Goal: Transaction & Acquisition: Purchase product/service

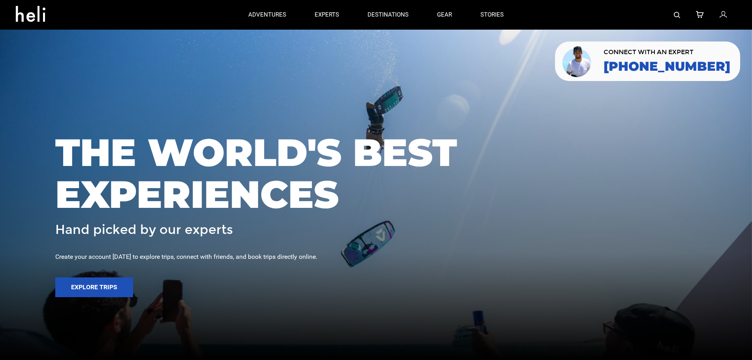
click at [199, 154] on span "THE WORLD'S BEST EXPERIENCES" at bounding box center [376, 173] width 642 height 83
click at [198, 154] on span "THE WORLD'S BEST EXPERIENCES" at bounding box center [376, 173] width 642 height 83
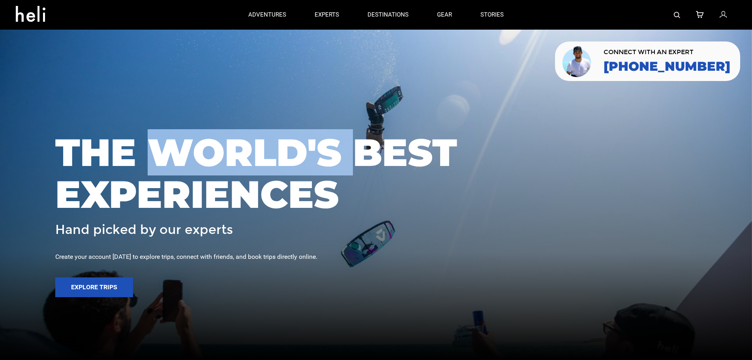
click at [198, 154] on span "THE WORLD'S BEST EXPERIENCES" at bounding box center [376, 173] width 642 height 83
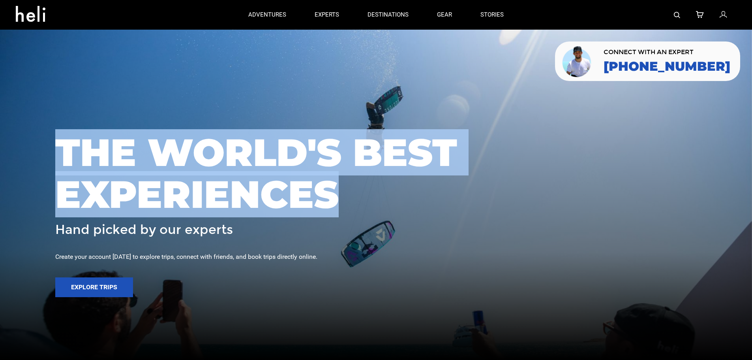
drag, startPoint x: 198, startPoint y: 154, endPoint x: 223, endPoint y: 188, distance: 41.5
click at [223, 186] on span "THE WORLD'S BEST EXPERIENCES" at bounding box center [376, 173] width 642 height 83
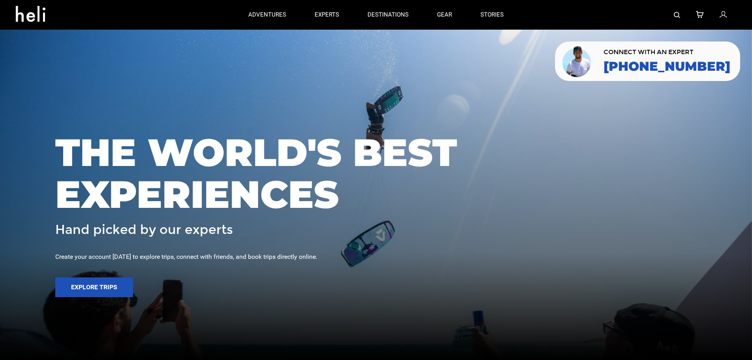
click at [267, 231] on h3 "Hand picked by our experts" at bounding box center [376, 230] width 642 height 14
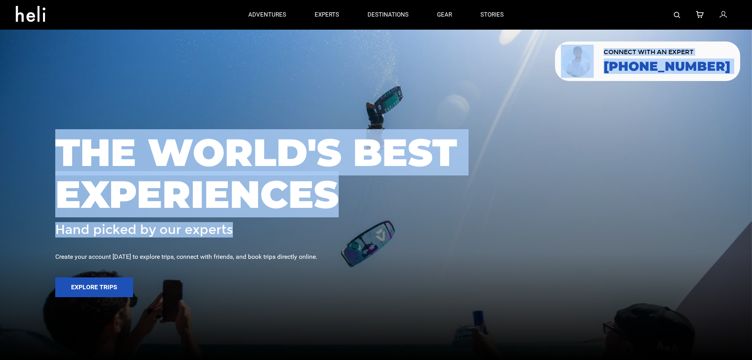
drag, startPoint x: 267, startPoint y: 231, endPoint x: 97, endPoint y: 121, distance: 202.4
click at [97, 121] on section "Your browser does not support HTML5 video. CONNECT WITH AN EXPERT 888-420-6534 …" at bounding box center [376, 180] width 752 height 360
click at [97, 121] on div at bounding box center [376, 180] width 752 height 360
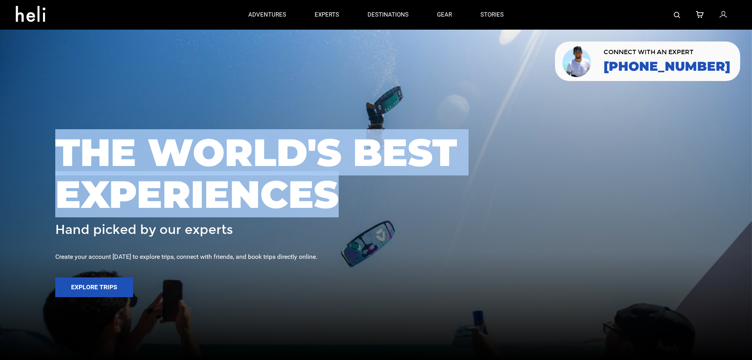
drag, startPoint x: 56, startPoint y: 168, endPoint x: 333, endPoint y: 202, distance: 279.3
click at [333, 202] on span "THE WORLD'S BEST EXPERIENCES" at bounding box center [376, 173] width 642 height 83
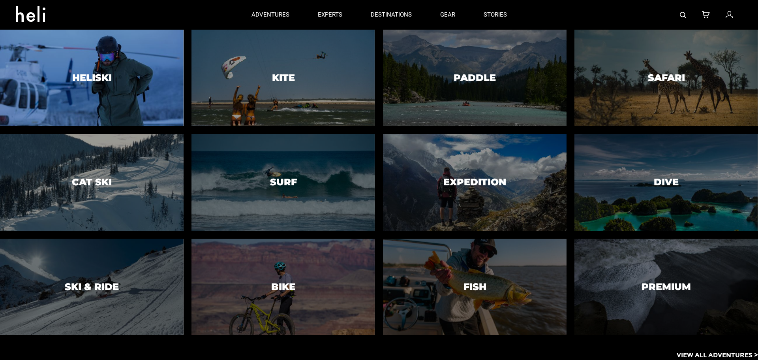
click at [111, 70] on div at bounding box center [91, 78] width 187 height 98
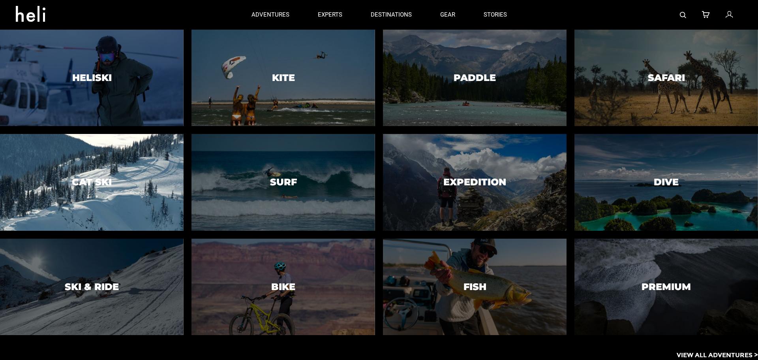
click at [100, 169] on div at bounding box center [91, 182] width 187 height 98
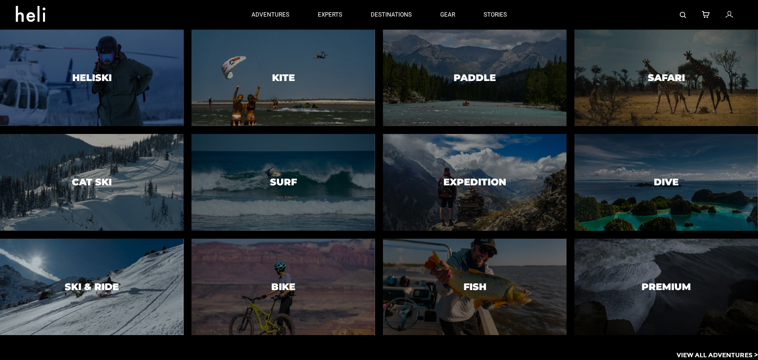
click at [54, 271] on div at bounding box center [91, 286] width 187 height 98
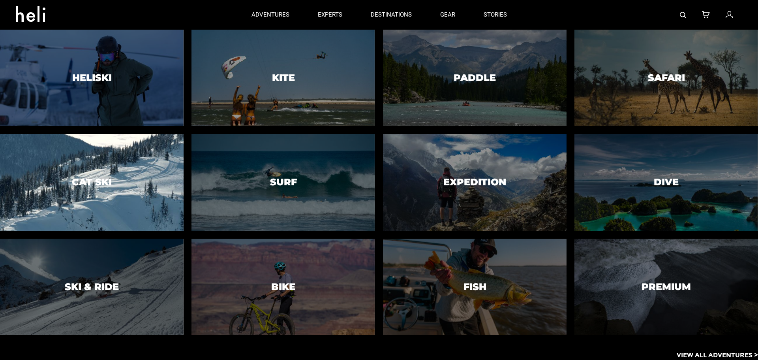
click at [83, 199] on div at bounding box center [91, 182] width 187 height 98
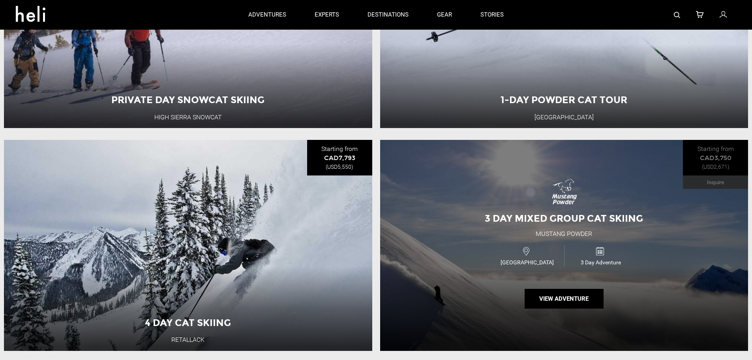
scroll to position [671, 0]
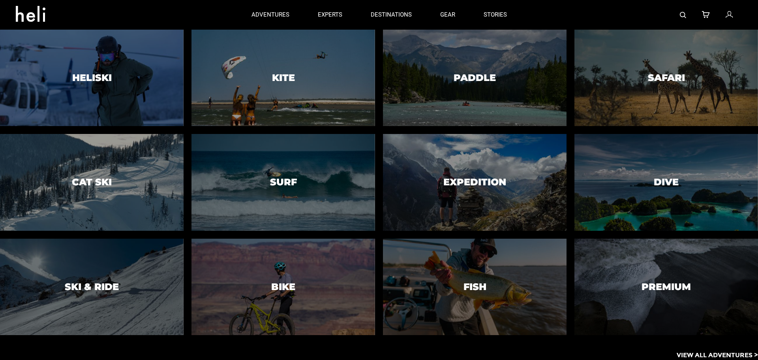
drag, startPoint x: 272, startPoint y: 15, endPoint x: 8, endPoint y: 12, distance: 264.6
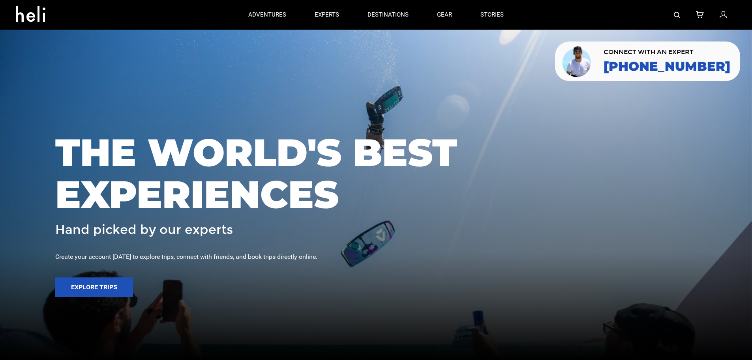
drag, startPoint x: 36, startPoint y: 17, endPoint x: 551, endPoint y: 86, distance: 520.0
click at [551, 86] on div at bounding box center [376, 180] width 752 height 360
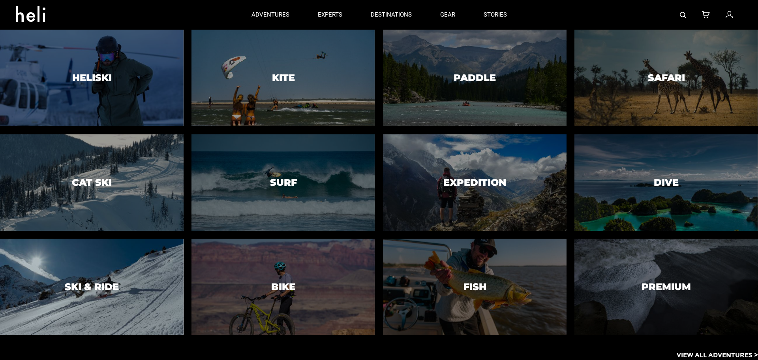
click at [76, 289] on h3 "Ski & Ride" at bounding box center [92, 287] width 54 height 10
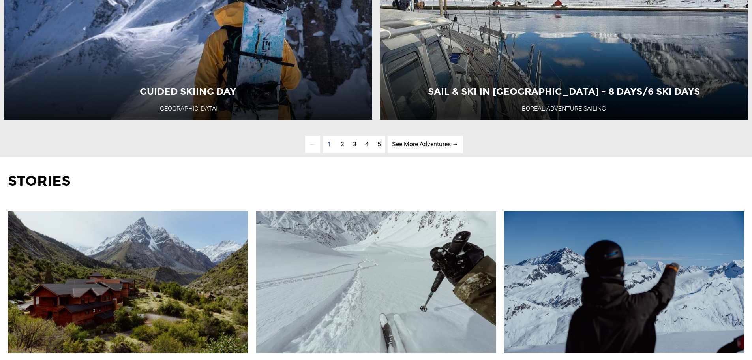
scroll to position [2725, 0]
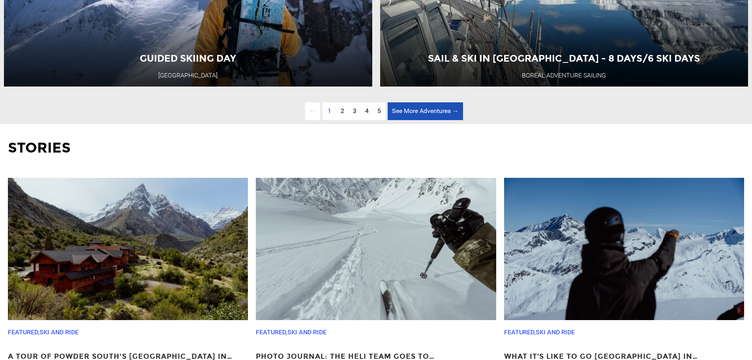
click at [409, 120] on link "See More Adventures → page" at bounding box center [425, 111] width 75 height 18
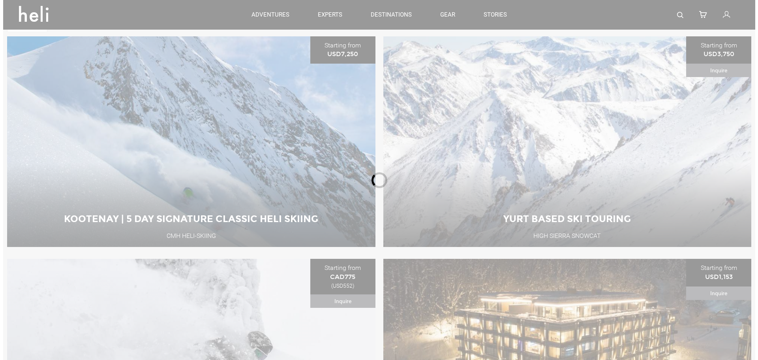
scroll to position [338, 0]
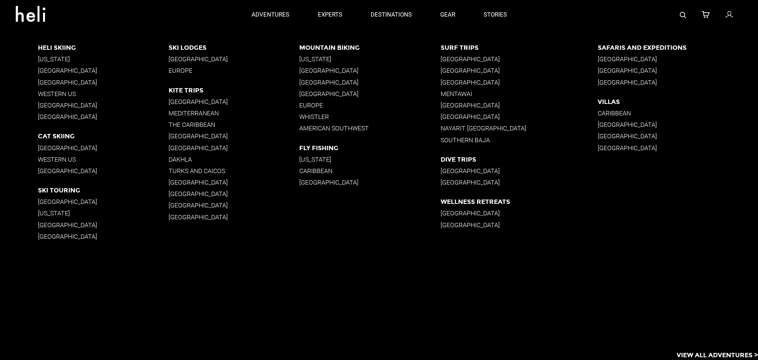
drag, startPoint x: 59, startPoint y: 103, endPoint x: 10, endPoint y: 129, distance: 55.3
click at [10, 129] on app-destinations-list "Heli Skiing Alaska British Columbia South America Western US New Zealand Icelan…" at bounding box center [379, 195] width 758 height 330
drag, startPoint x: 63, startPoint y: 148, endPoint x: 13, endPoint y: 146, distance: 50.2
click at [13, 146] on app-destinations-list "Heli Skiing Alaska British Columbia South America Western US New Zealand Icelan…" at bounding box center [379, 195] width 758 height 330
click at [54, 171] on p "[GEOGRAPHIC_DATA]" at bounding box center [103, 171] width 131 height 8
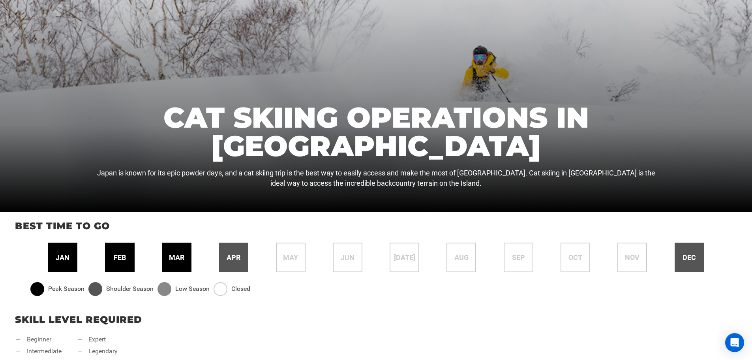
scroll to position [197, 0]
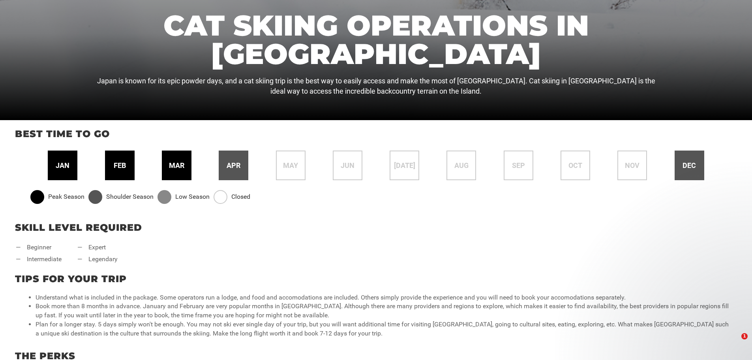
click at [420, 225] on p "Skill Level Required" at bounding box center [376, 227] width 722 height 13
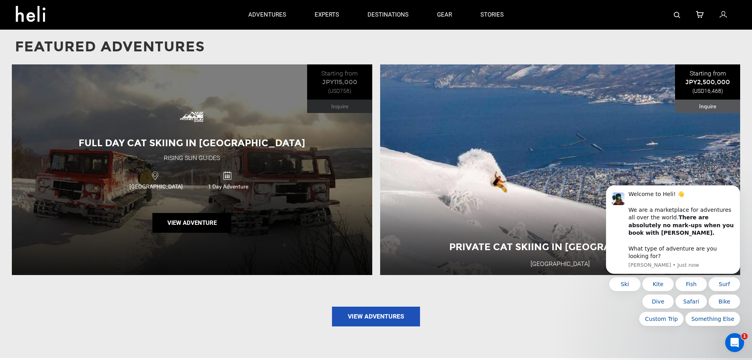
scroll to position [711, 0]
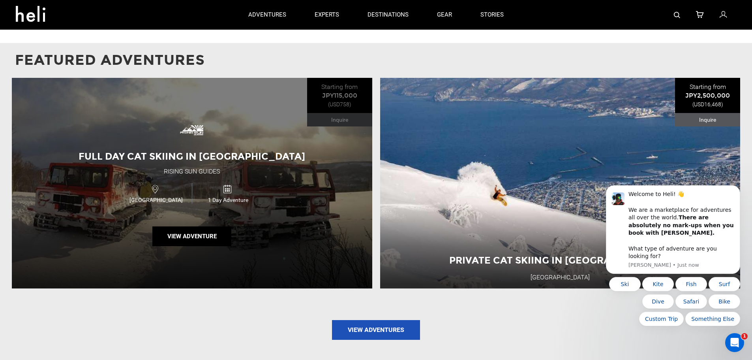
click at [198, 141] on img at bounding box center [192, 130] width 32 height 32
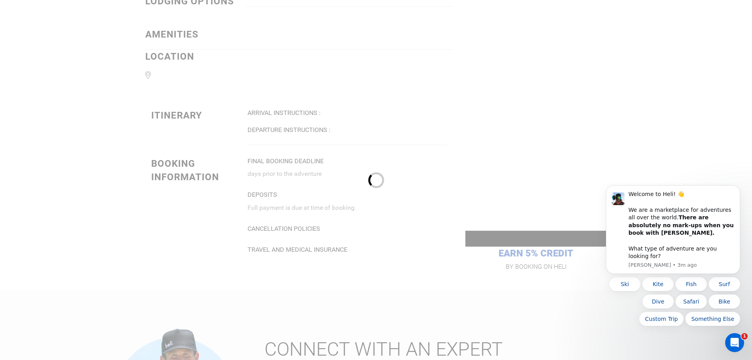
scroll to position [671, 0]
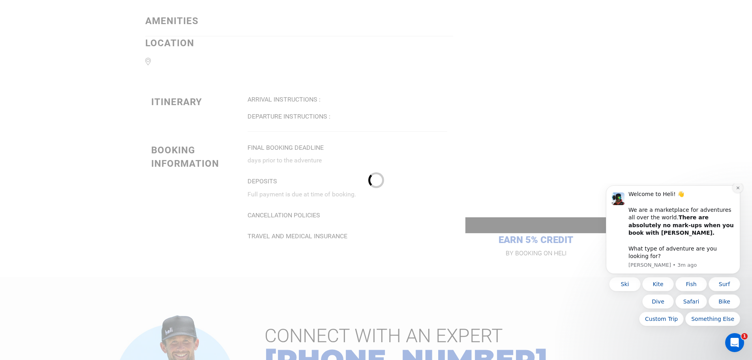
click at [740, 193] on button "Dismiss notification" at bounding box center [738, 187] width 10 height 10
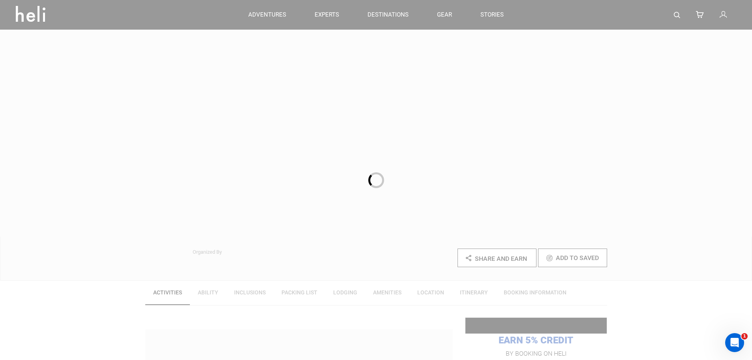
scroll to position [0, 0]
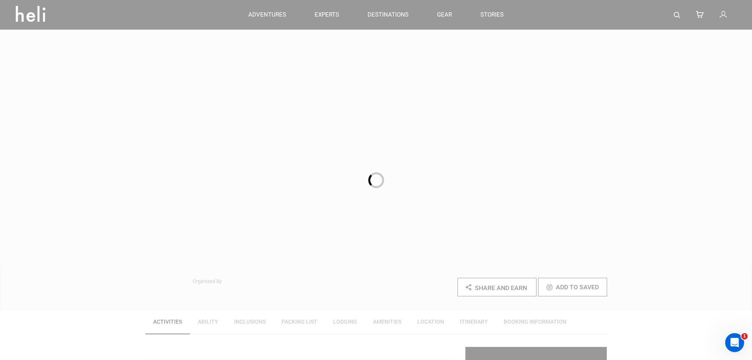
click at [257, 15] on div at bounding box center [376, 180] width 752 height 360
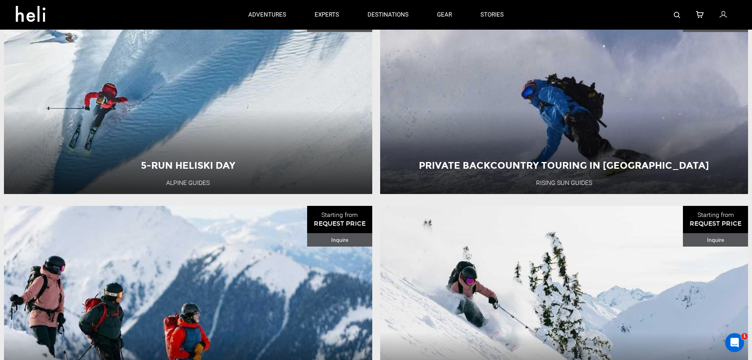
scroll to position [1264, 0]
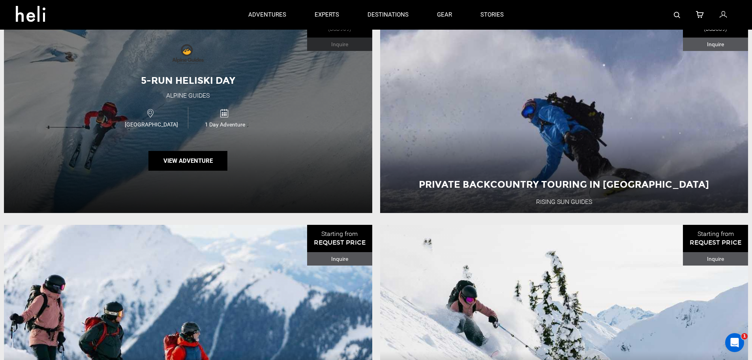
click at [274, 131] on div "New Zealand 1 Day Adventure" at bounding box center [188, 117] width 221 height 26
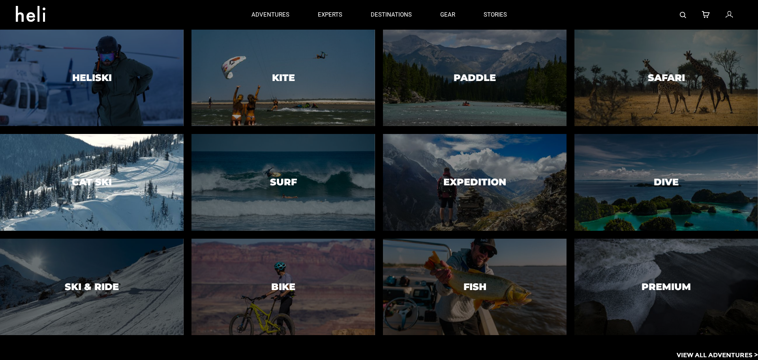
click at [91, 177] on h3 "Cat Ski" at bounding box center [92, 182] width 40 height 10
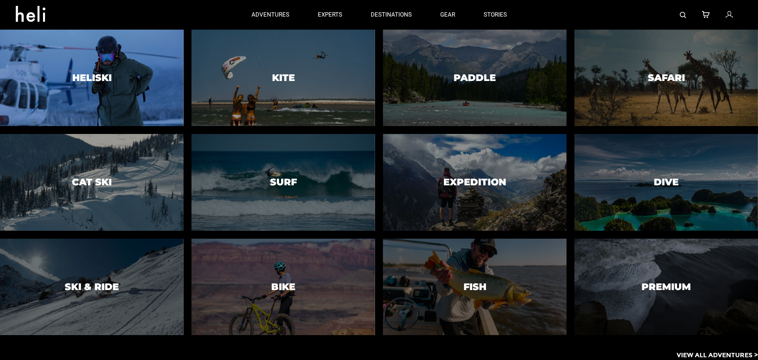
click at [104, 93] on div at bounding box center [91, 78] width 187 height 98
